Goal: Information Seeking & Learning: Check status

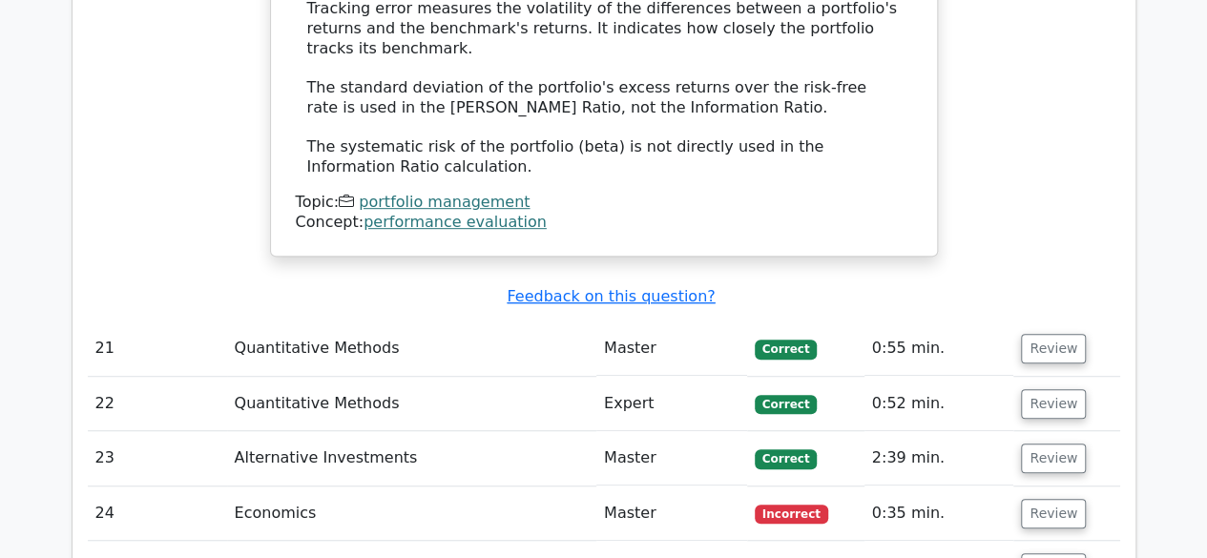
scroll to position [4031, 0]
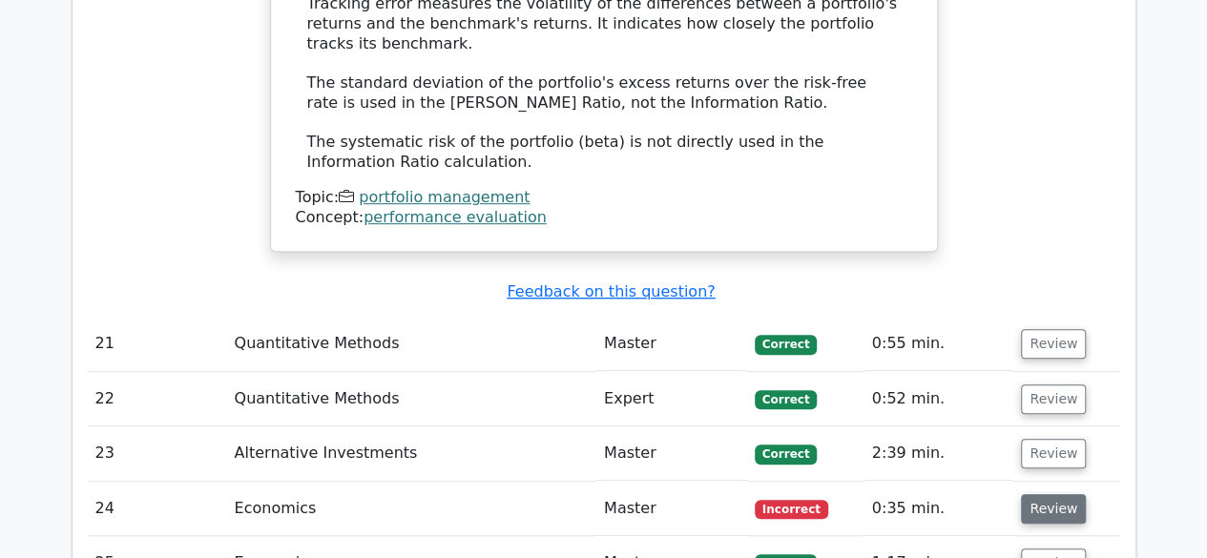
click at [1059, 494] on button "Review" at bounding box center [1053, 509] width 65 height 30
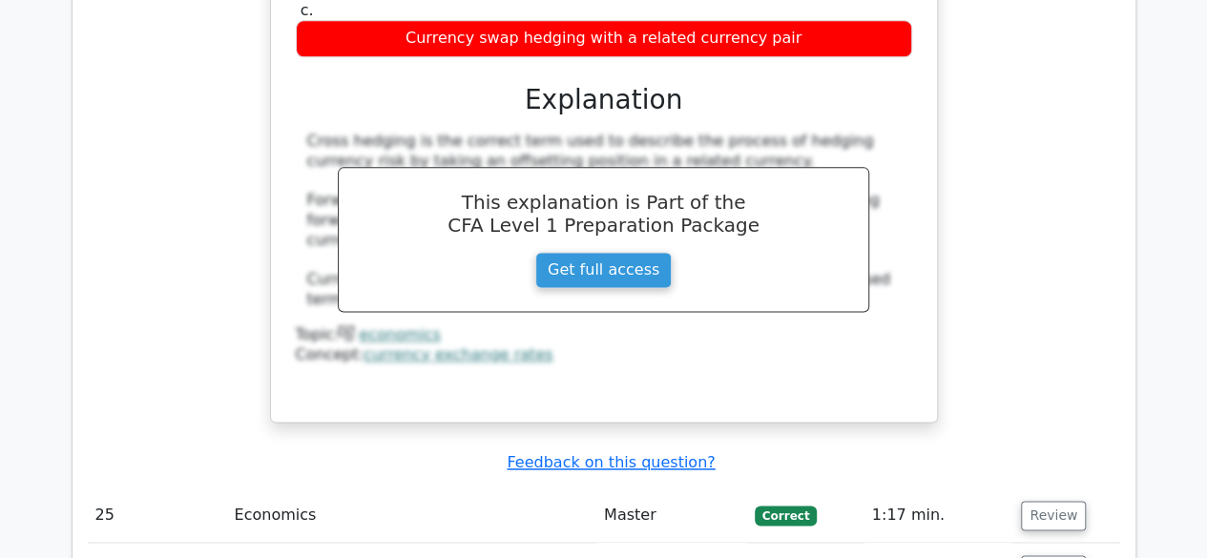
scroll to position [4810, 0]
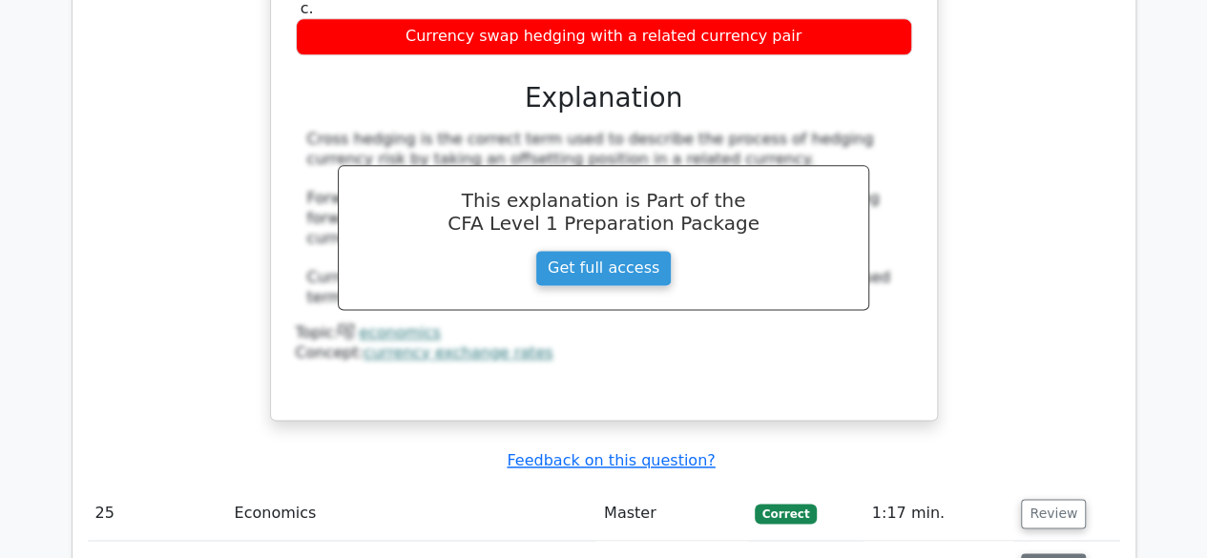
click at [1055, 554] on button "Review" at bounding box center [1053, 569] width 65 height 30
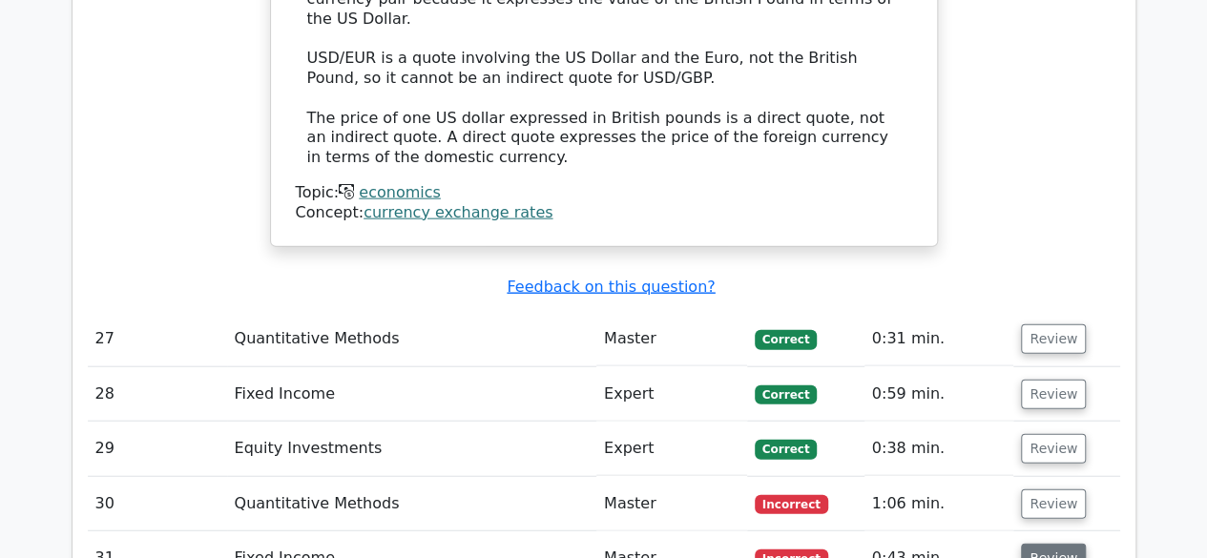
scroll to position [5785, 0]
click at [1061, 490] on button "Review" at bounding box center [1053, 505] width 65 height 30
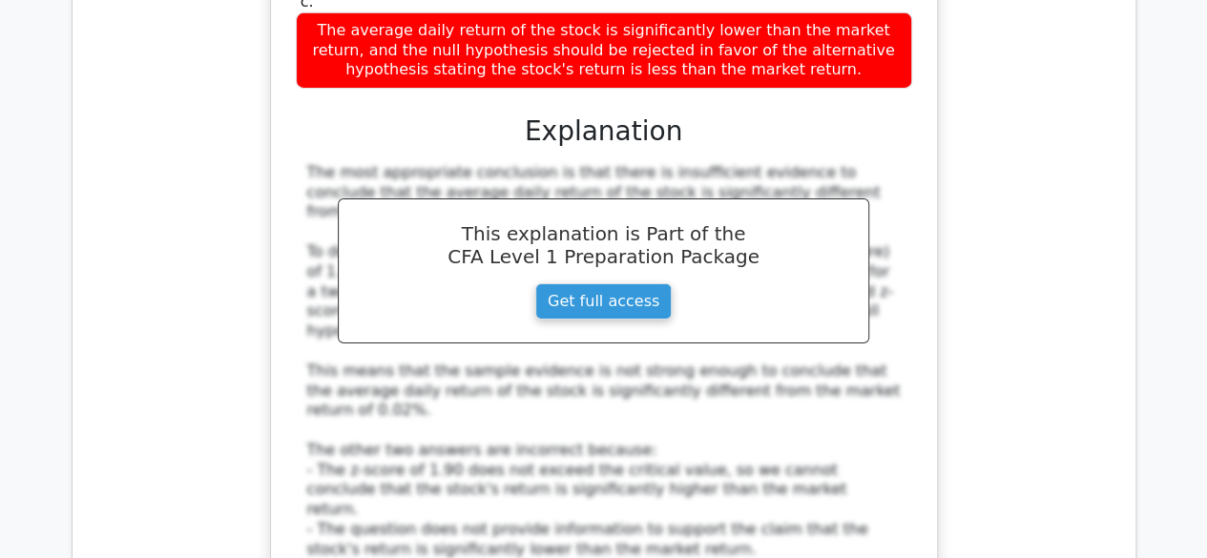
scroll to position [6724, 0]
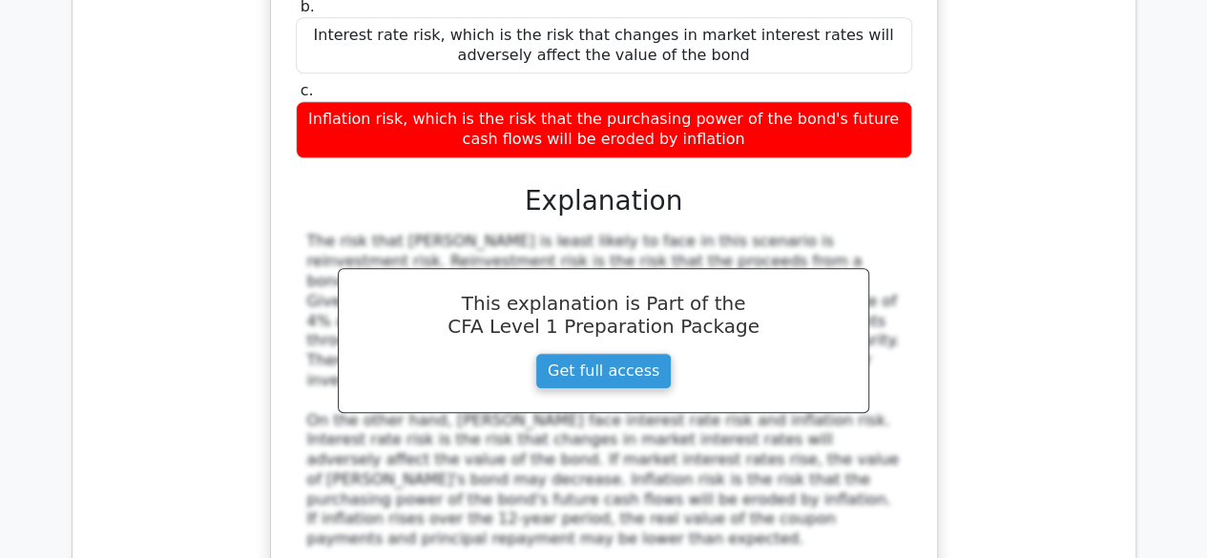
scroll to position [7745, 0]
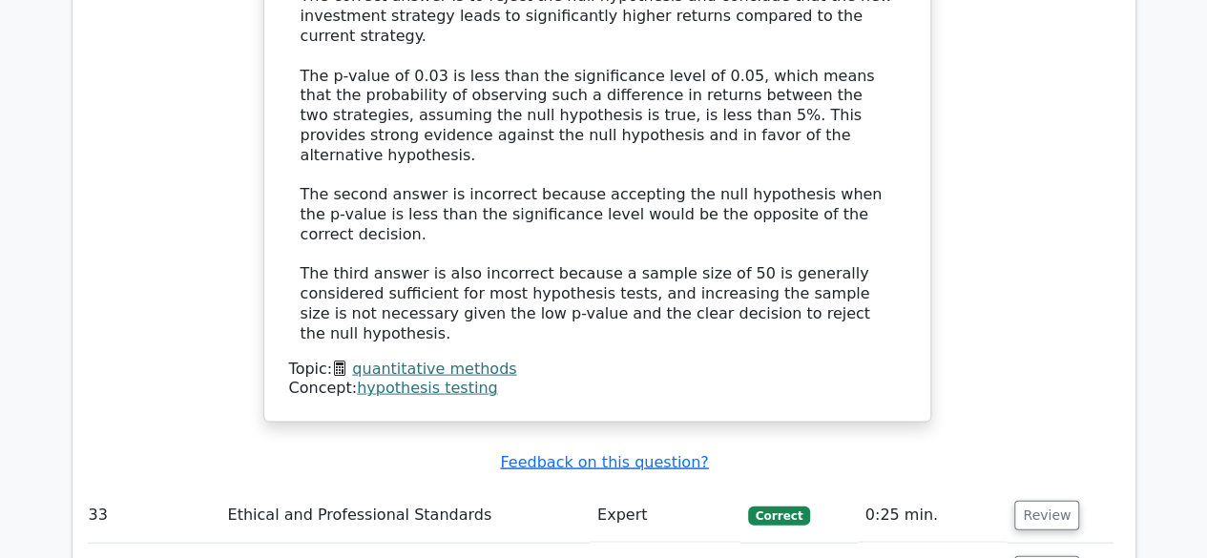
scroll to position [9074, 0]
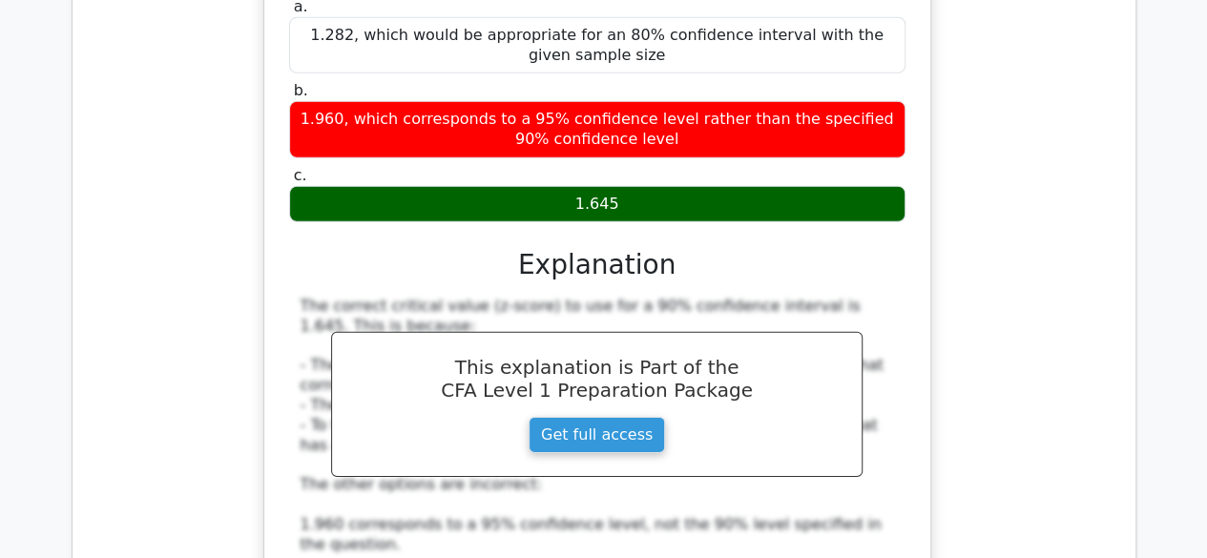
scroll to position [10007, 0]
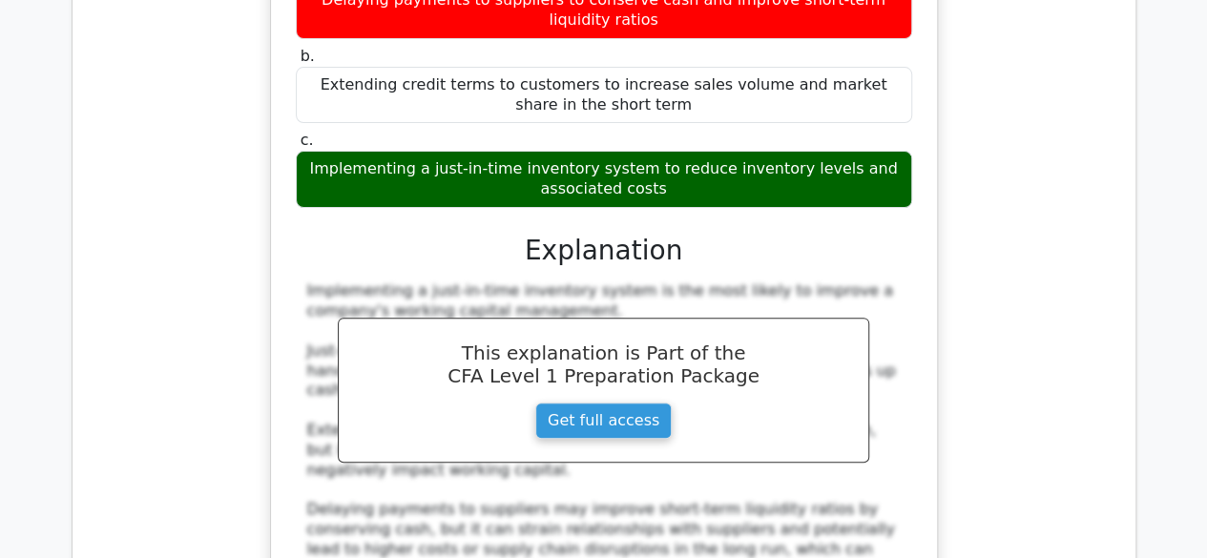
scroll to position [11057, 0]
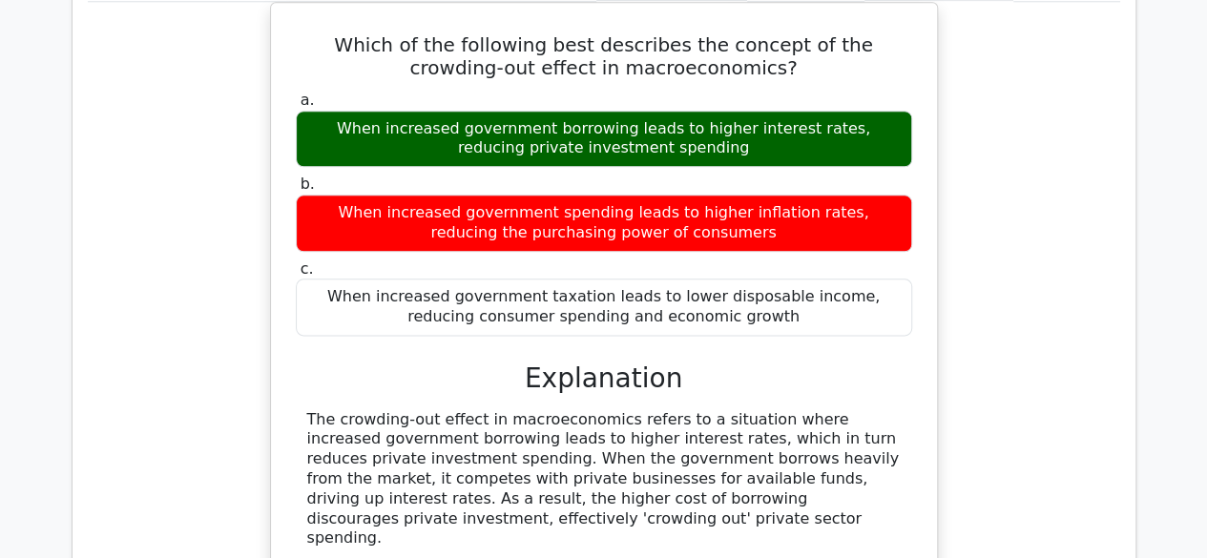
scroll to position [12040, 0]
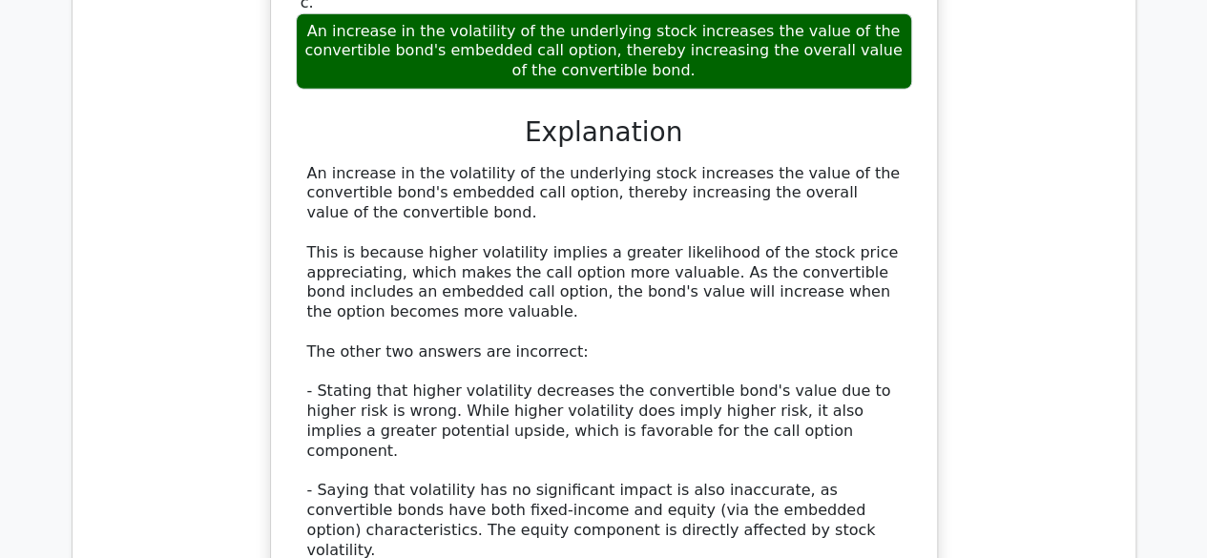
scroll to position [13246, 0]
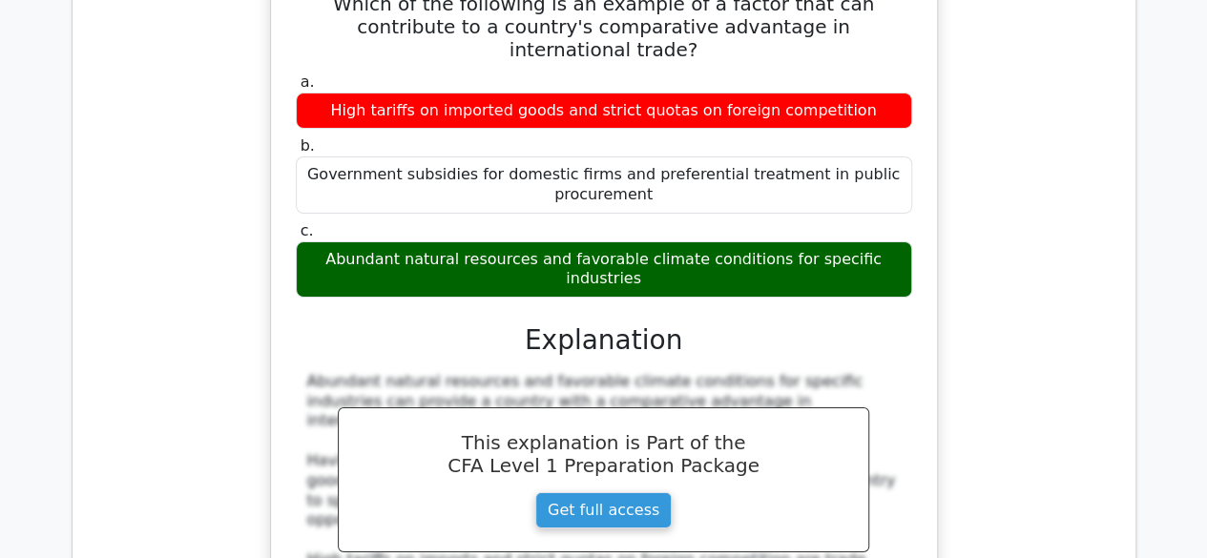
scroll to position [14193, 0]
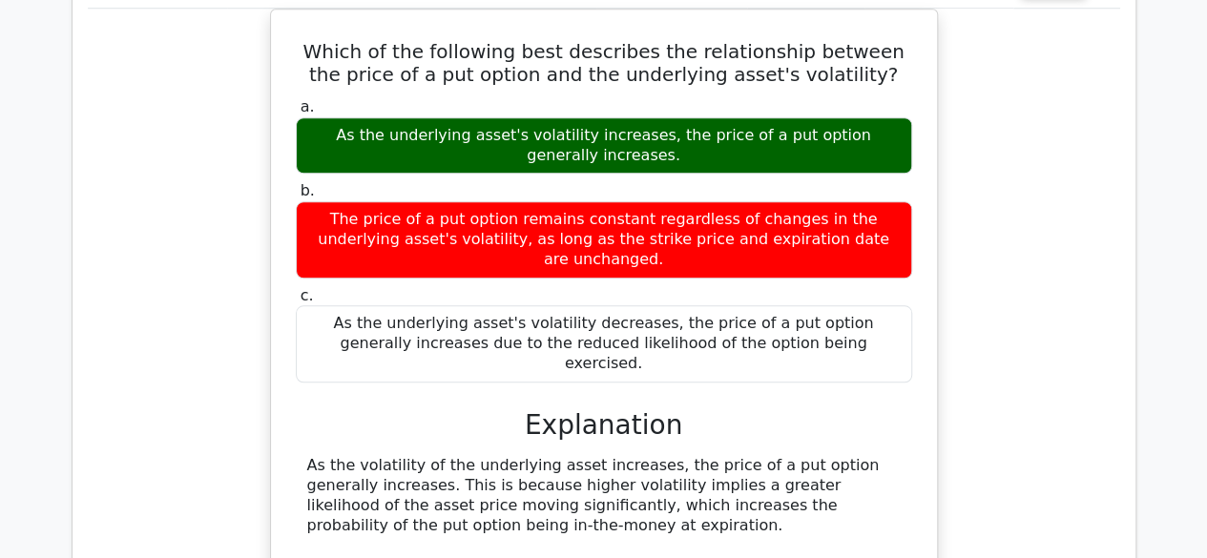
scroll to position [15334, 0]
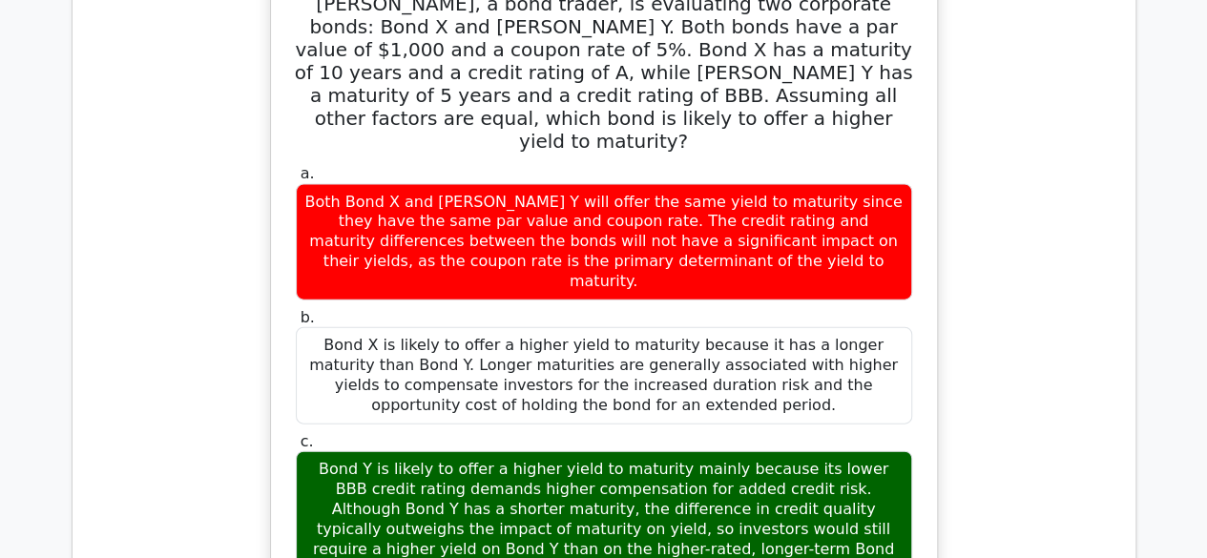
scroll to position [16487, 0]
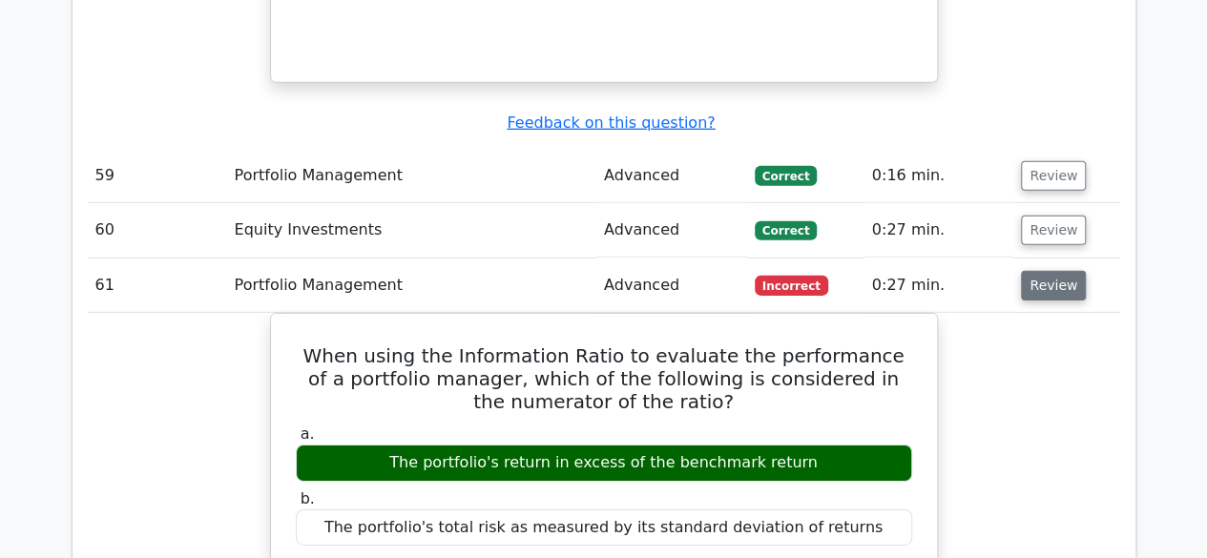
scroll to position [17357, 0]
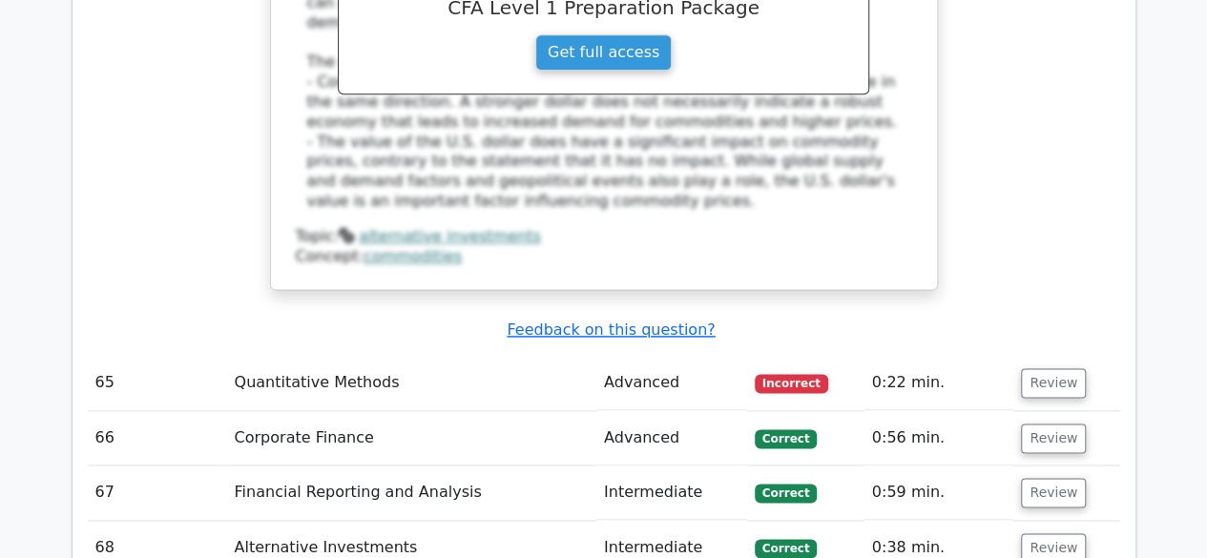
scroll to position [19186, 0]
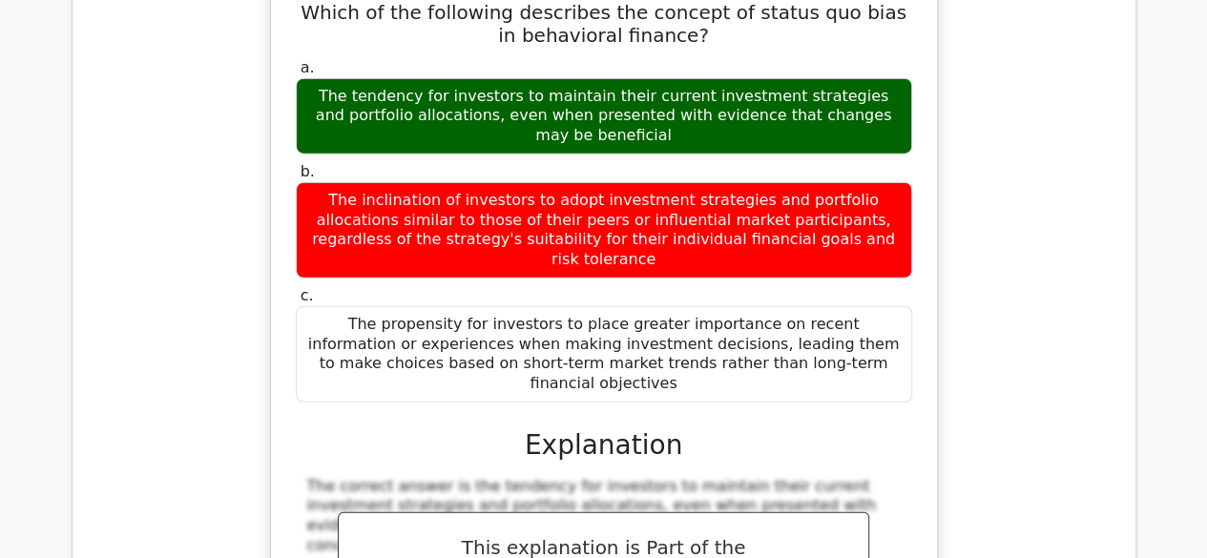
scroll to position [20398, 0]
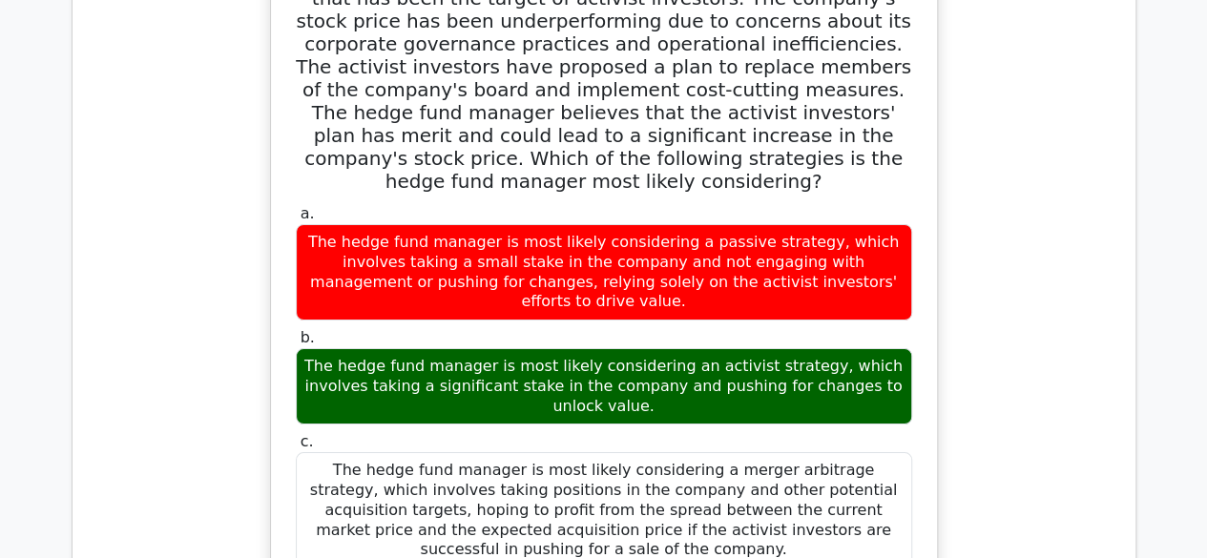
scroll to position [21678, 0]
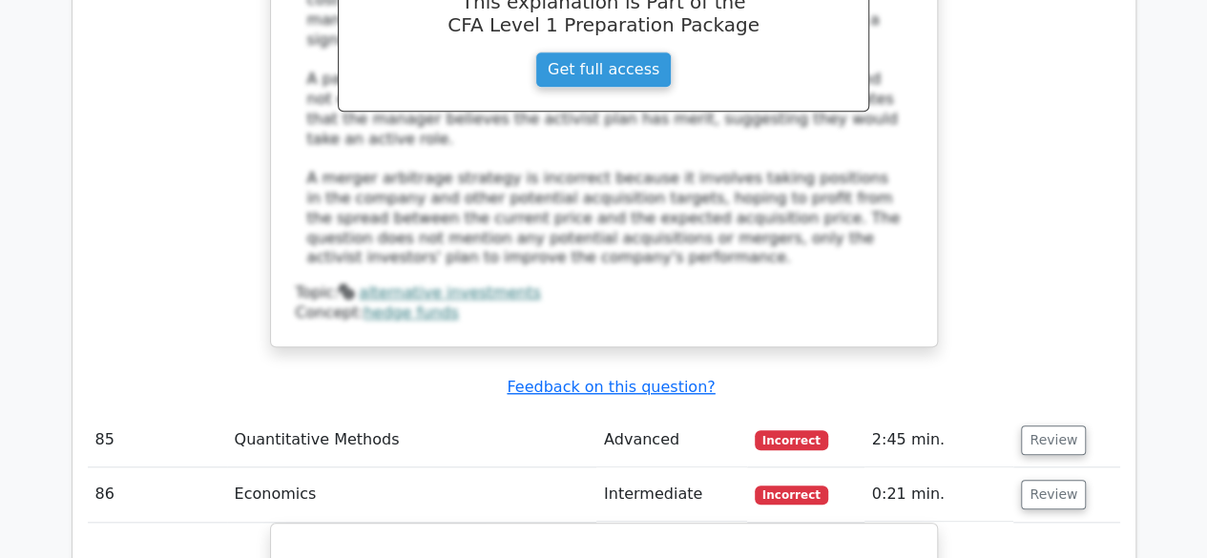
scroll to position [22463, 0]
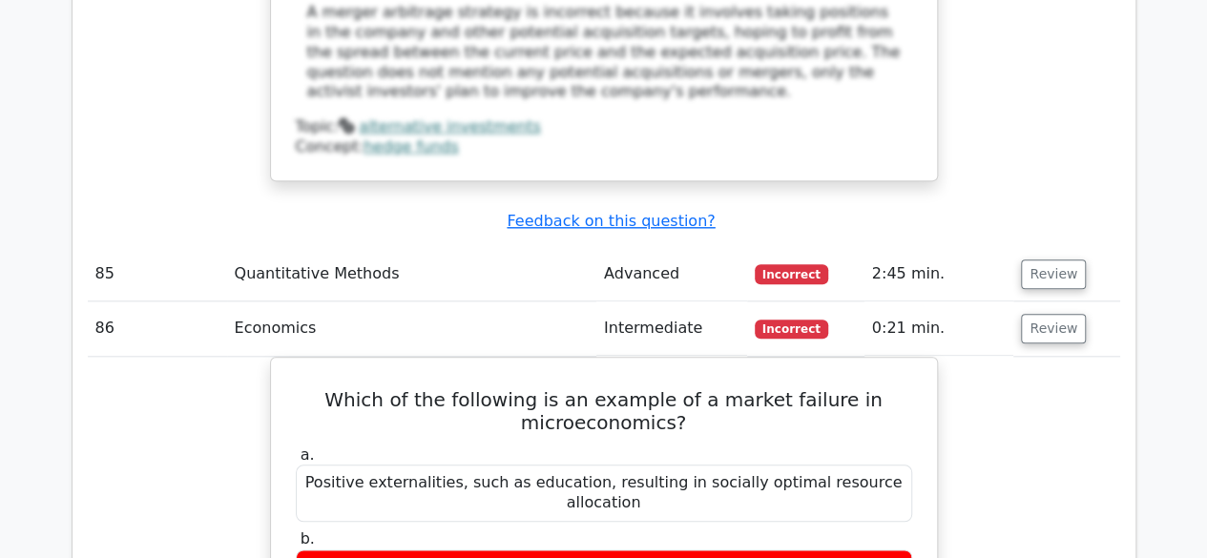
scroll to position [22560, 0]
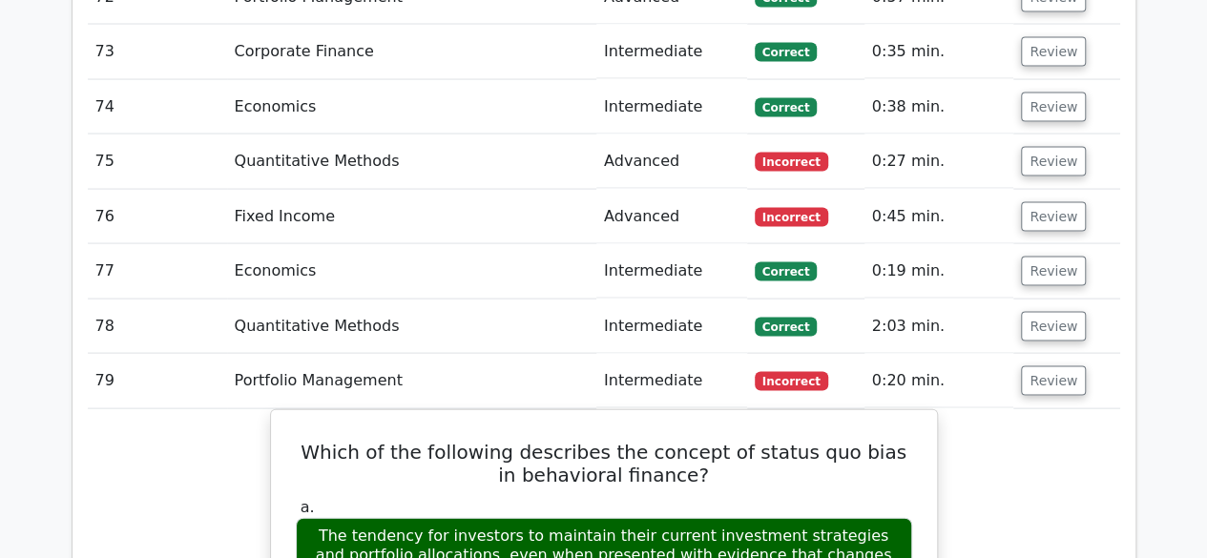
scroll to position [19787, 0]
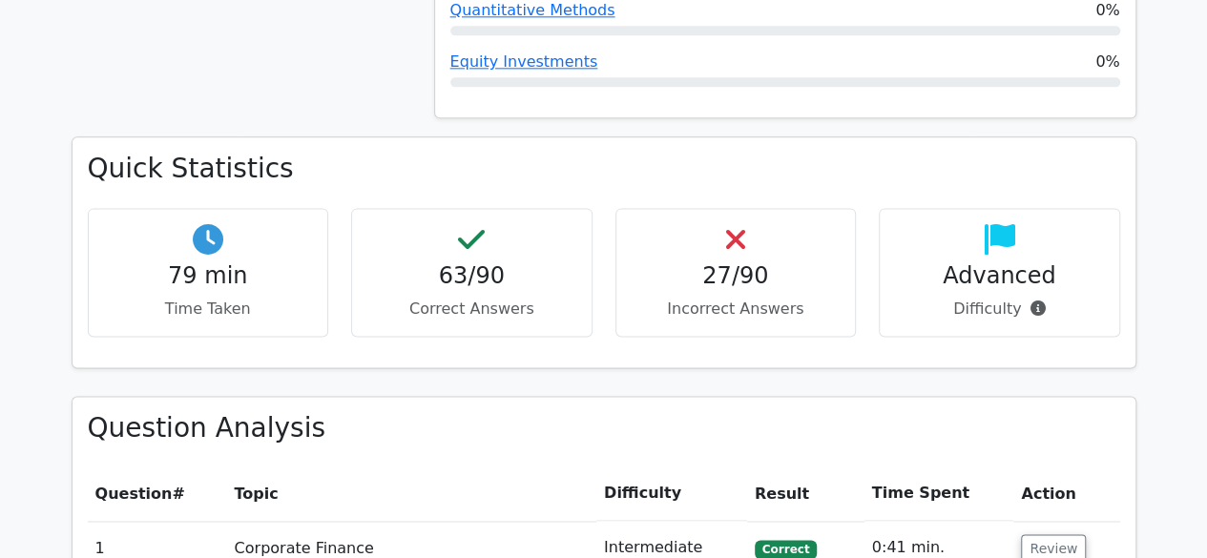
scroll to position [1220, 0]
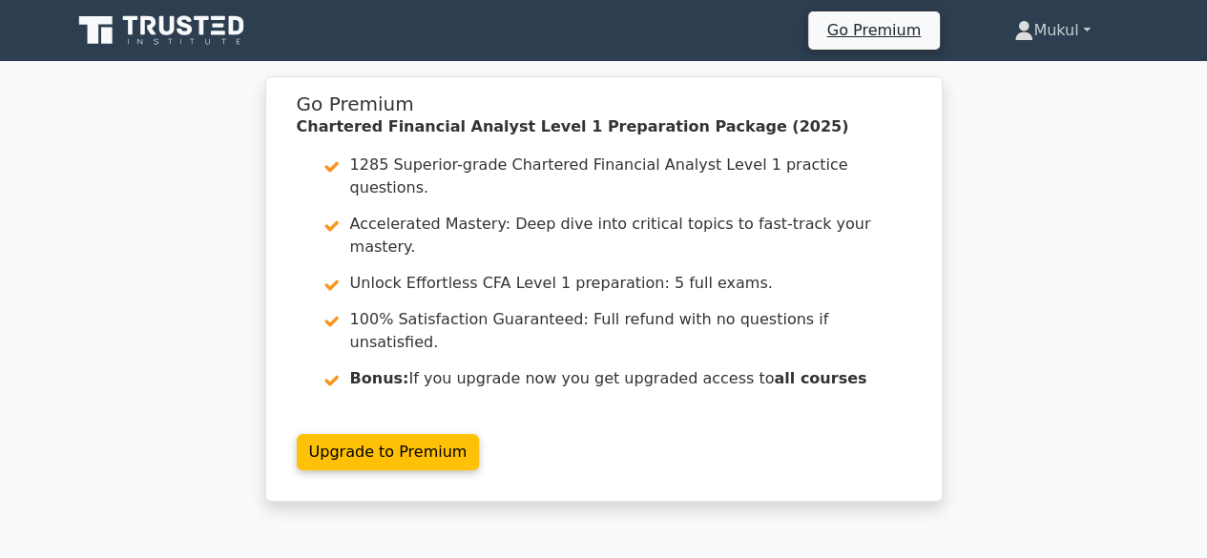
click at [1019, 46] on link "Mukul" at bounding box center [1052, 30] width 167 height 38
click at [1019, 68] on link "Profile" at bounding box center [1045, 75] width 151 height 31
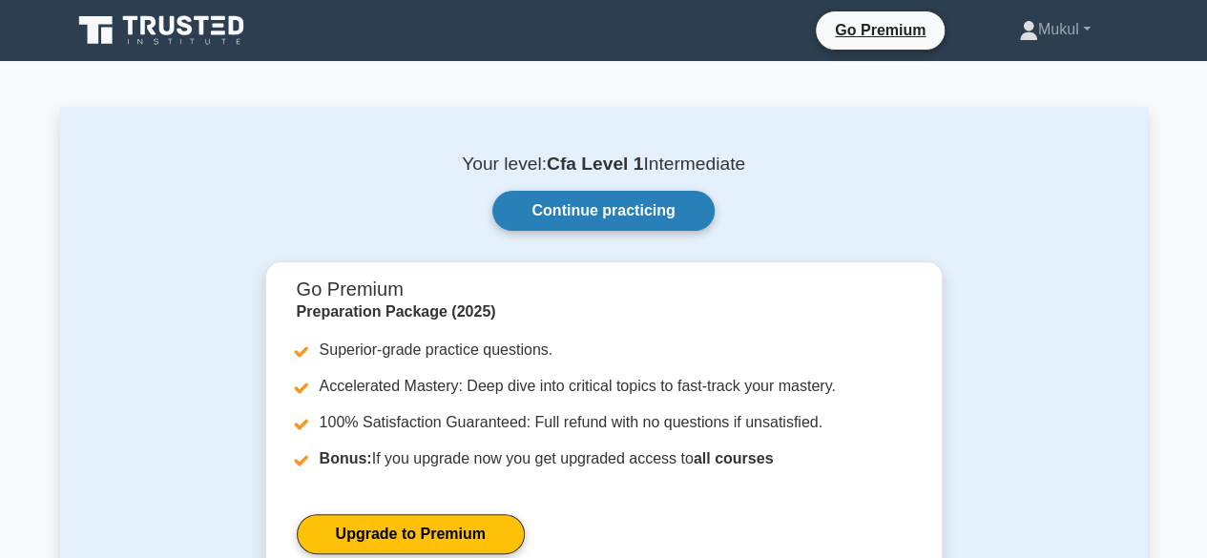
click at [609, 217] on link "Continue practicing" at bounding box center [602, 211] width 221 height 40
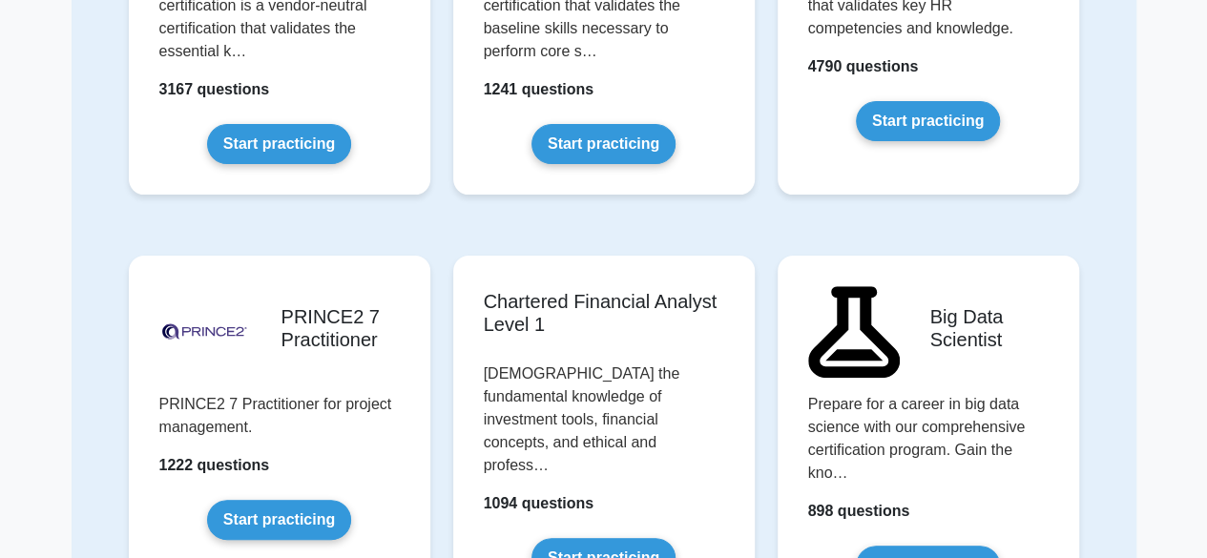
scroll to position [3798, 0]
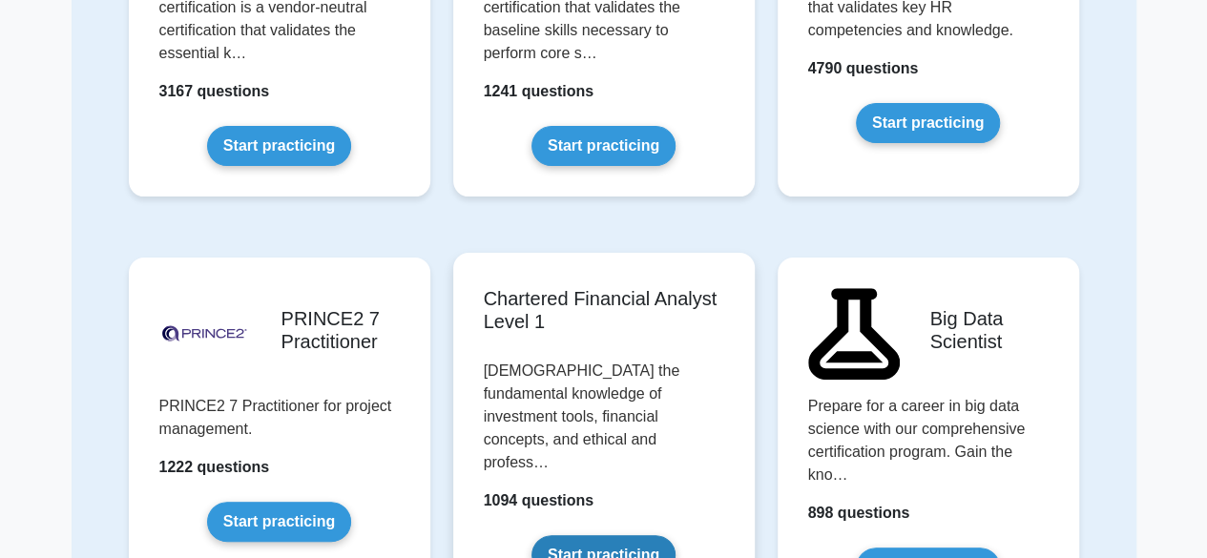
click at [622, 535] on link "Start practicing" at bounding box center [604, 555] width 144 height 40
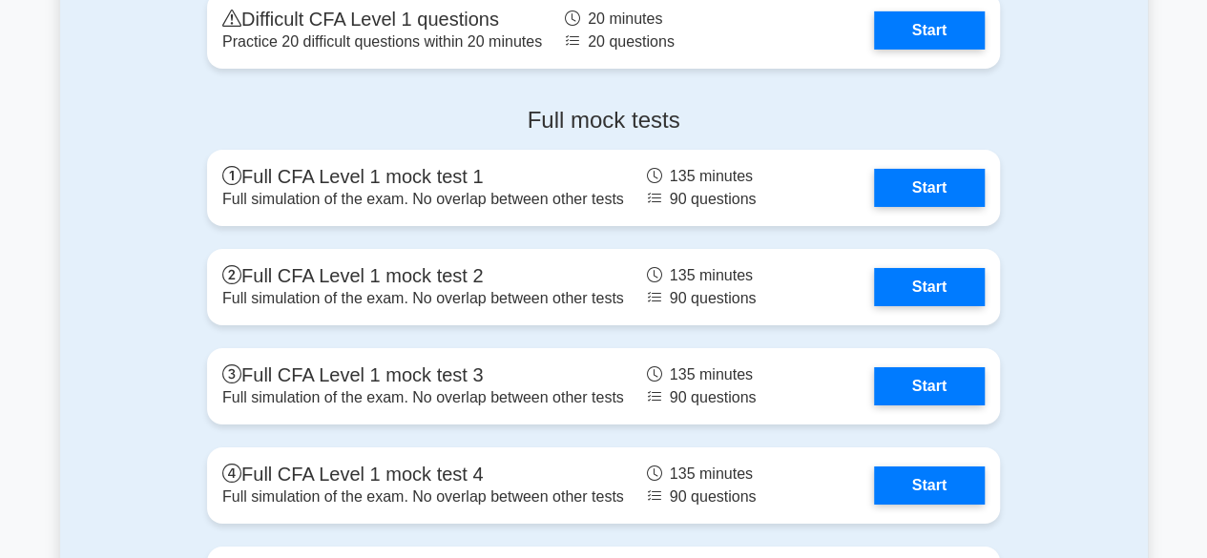
scroll to position [3215, 0]
